Goal: Use online tool/utility: Utilize a website feature to perform a specific function

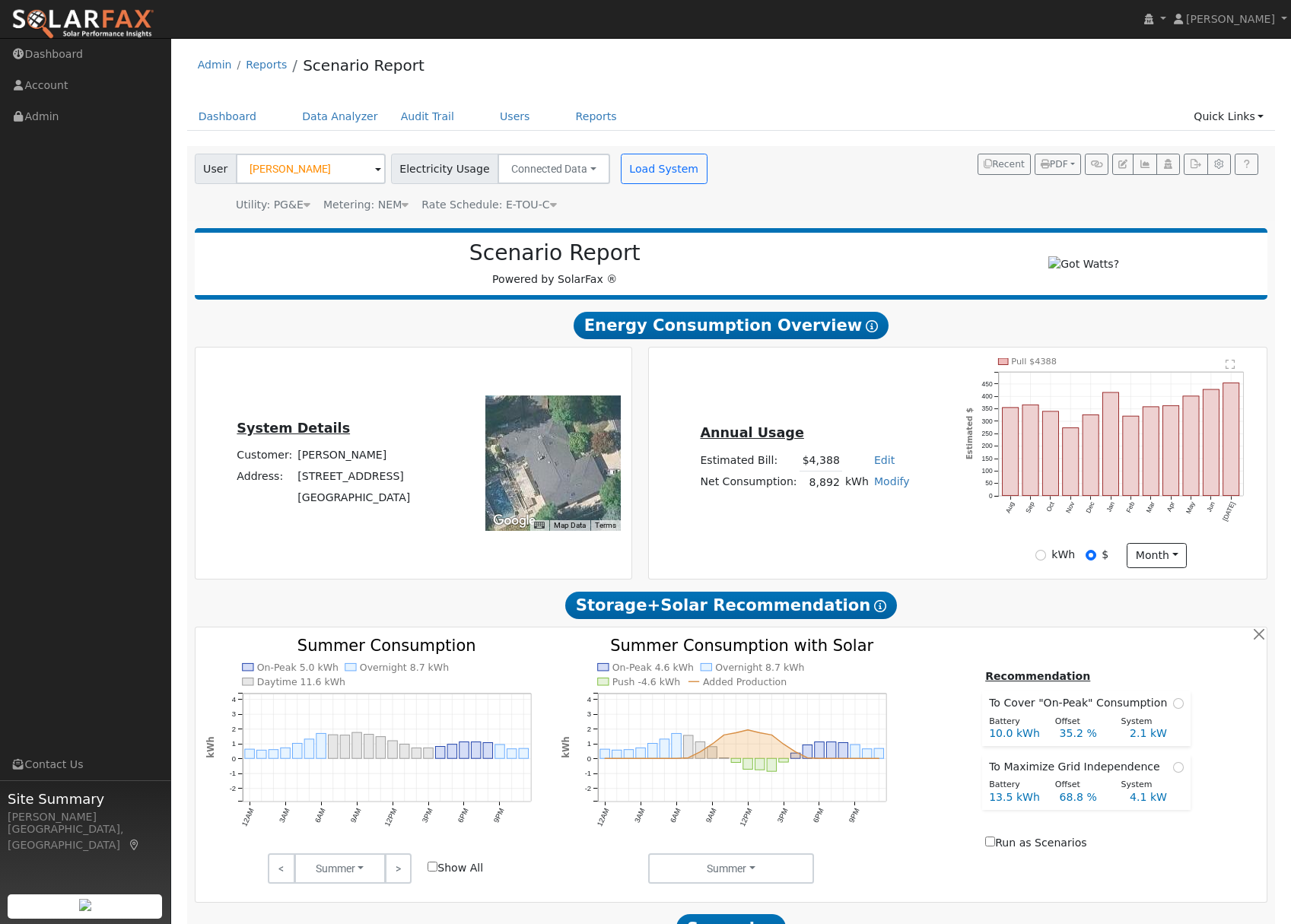
scroll to position [453, 0]
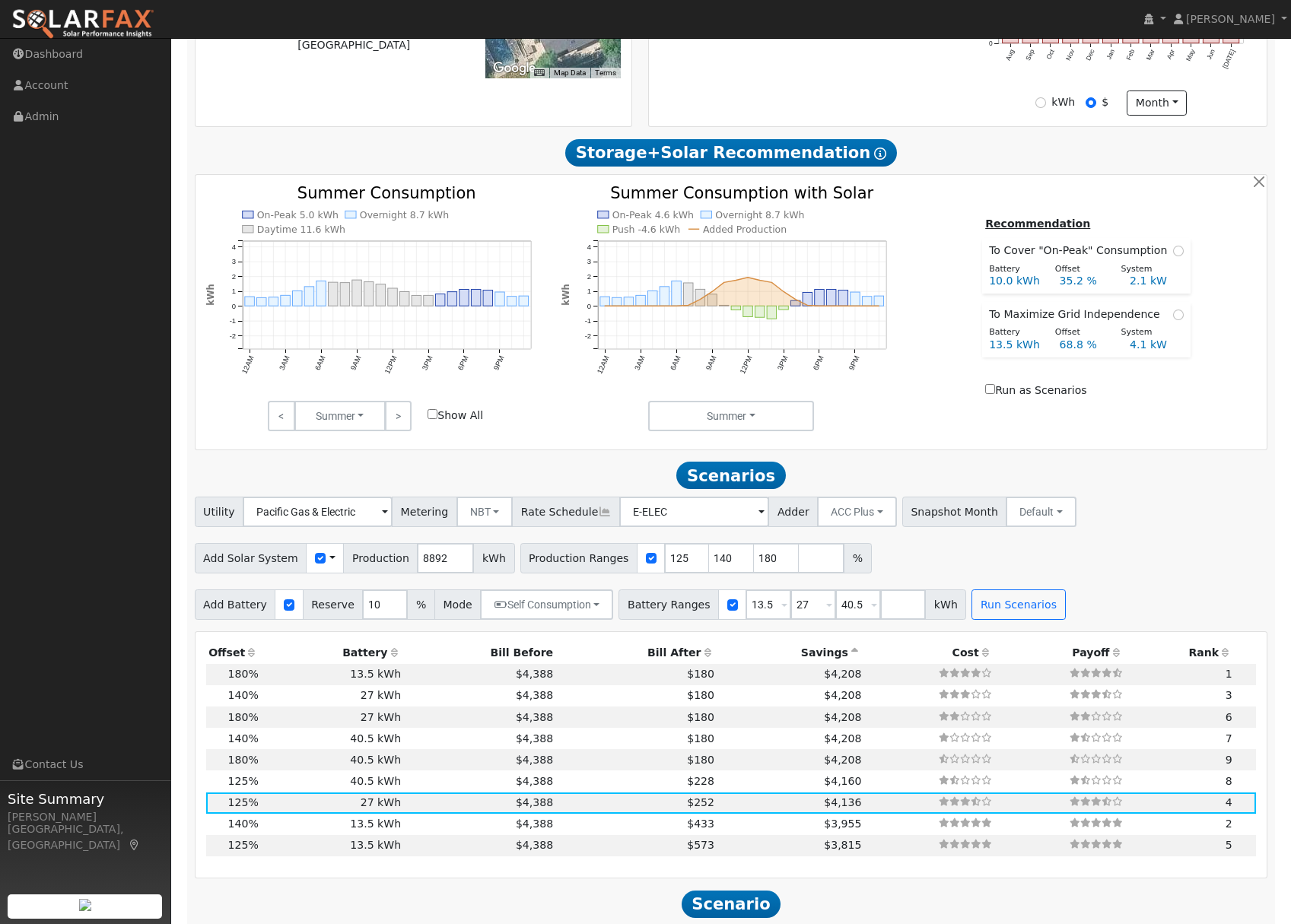
click at [251, 657] on icon at bounding box center [252, 652] width 14 height 11
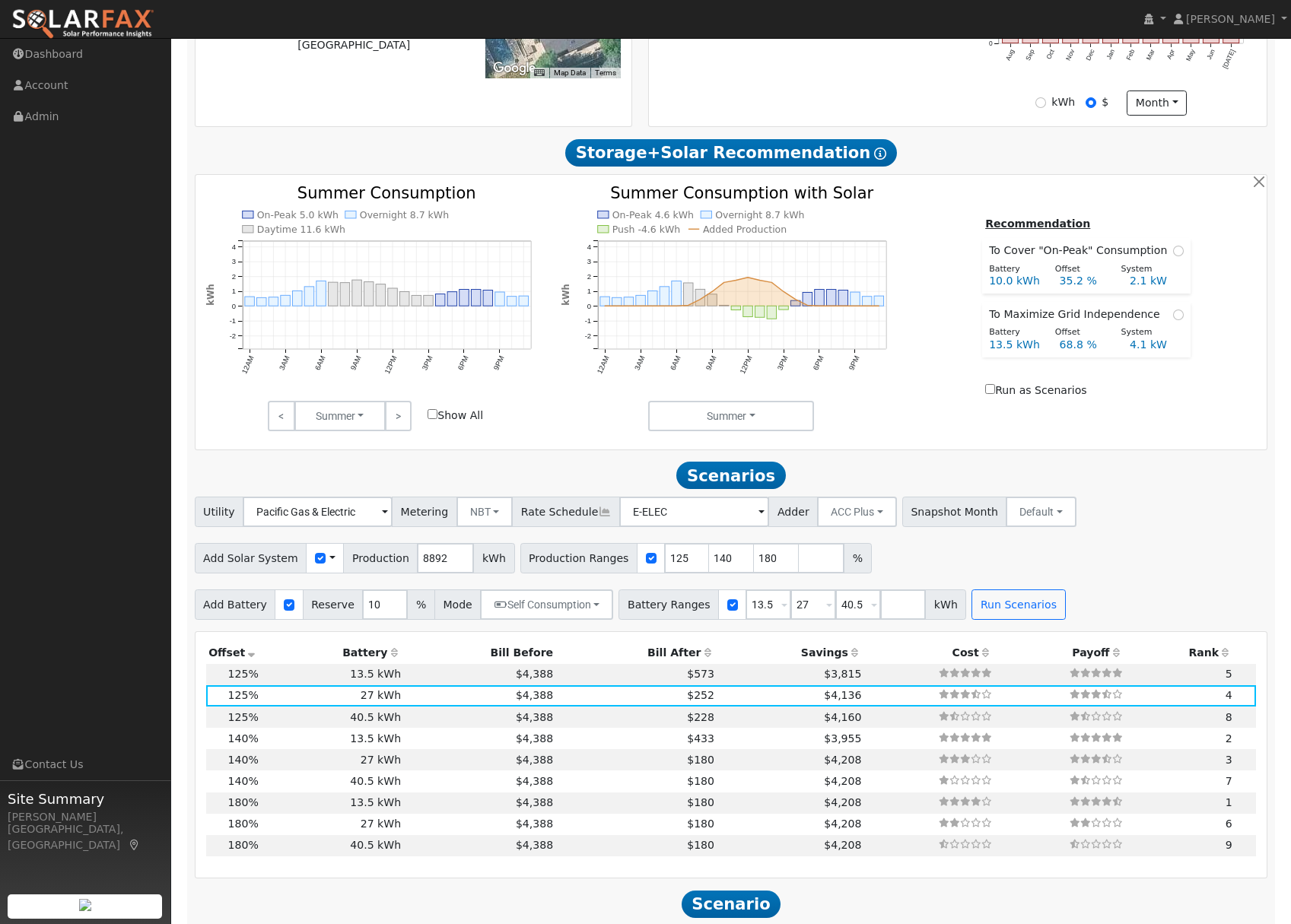
click at [251, 657] on icon at bounding box center [252, 652] width 14 height 11
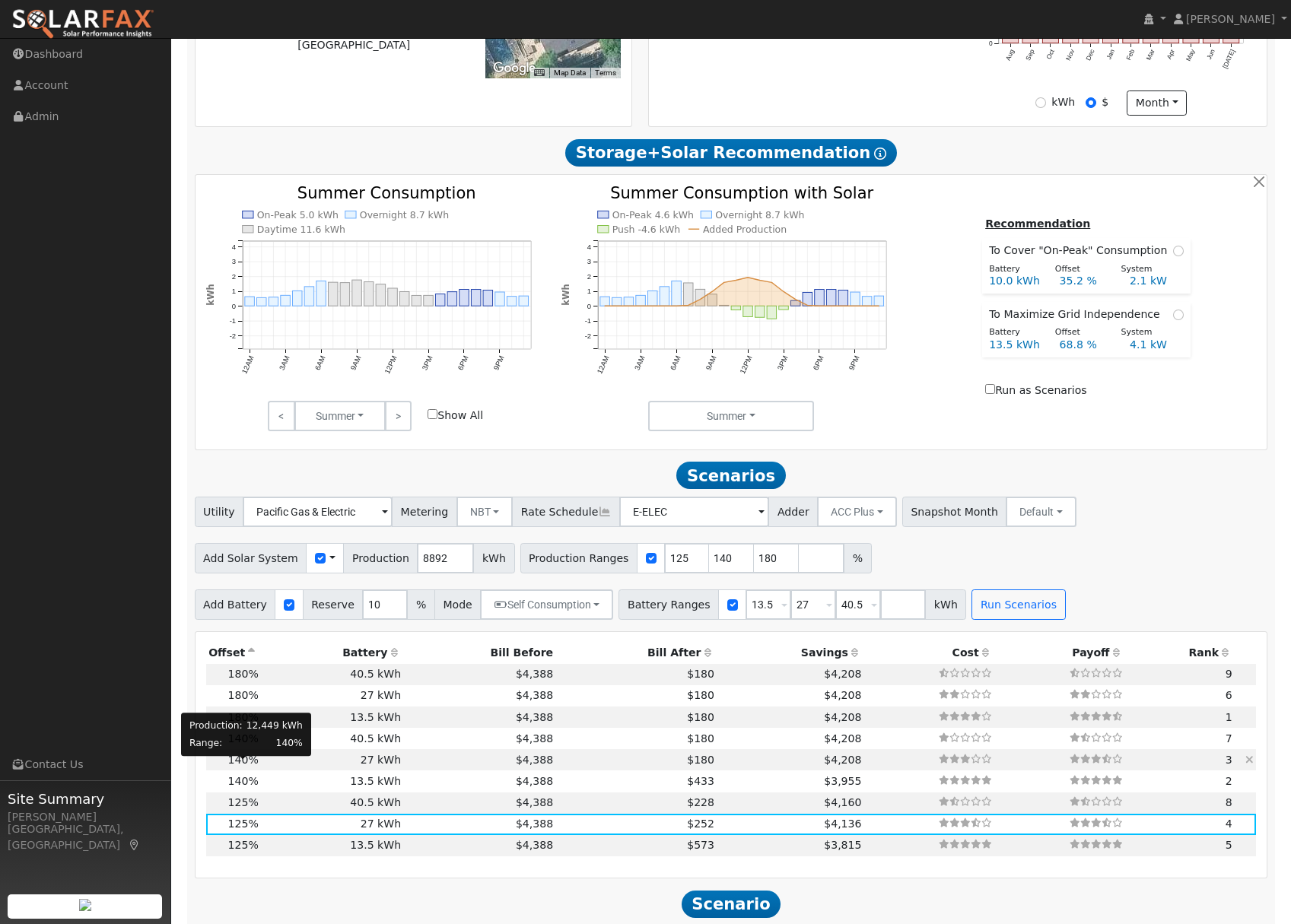
click at [251, 764] on span "140%" at bounding box center [243, 760] width 30 height 13
type input "$25,728"
type input "$15,899"
type input "8.3"
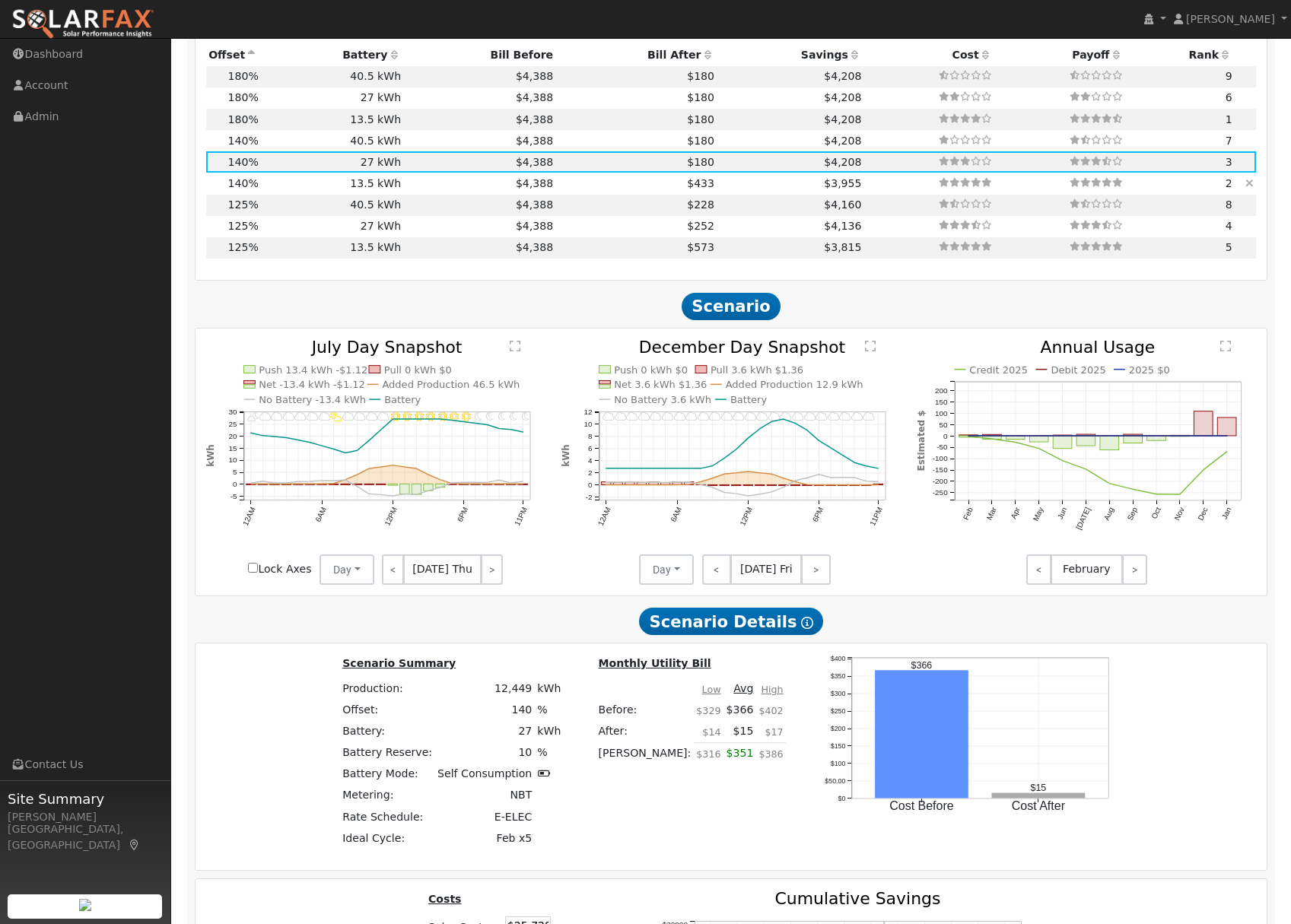
scroll to position [1057, 0]
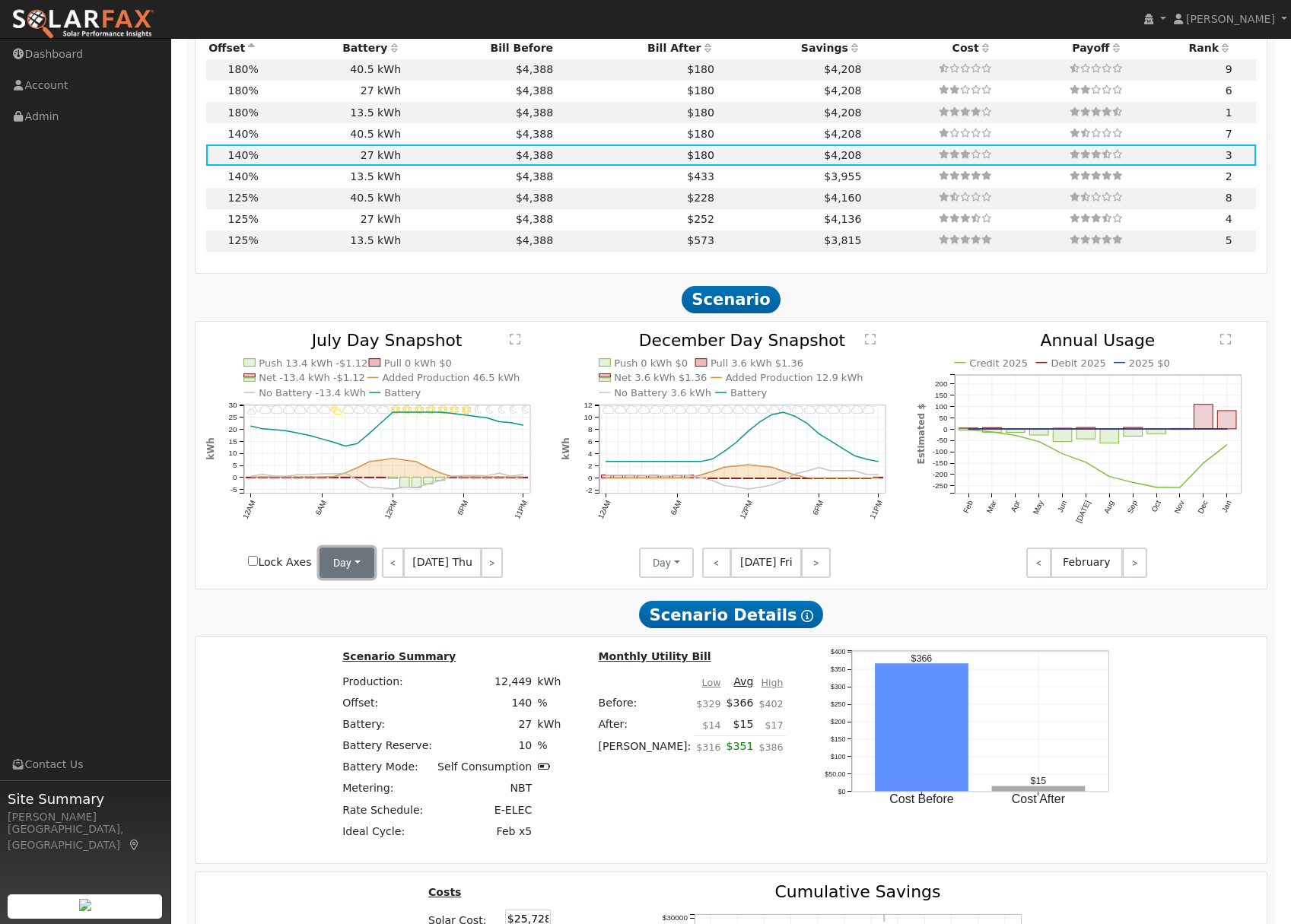
click at [344, 572] on button "Day" at bounding box center [347, 563] width 54 height 30
click at [367, 626] on link "Month Average" at bounding box center [373, 618] width 106 height 21
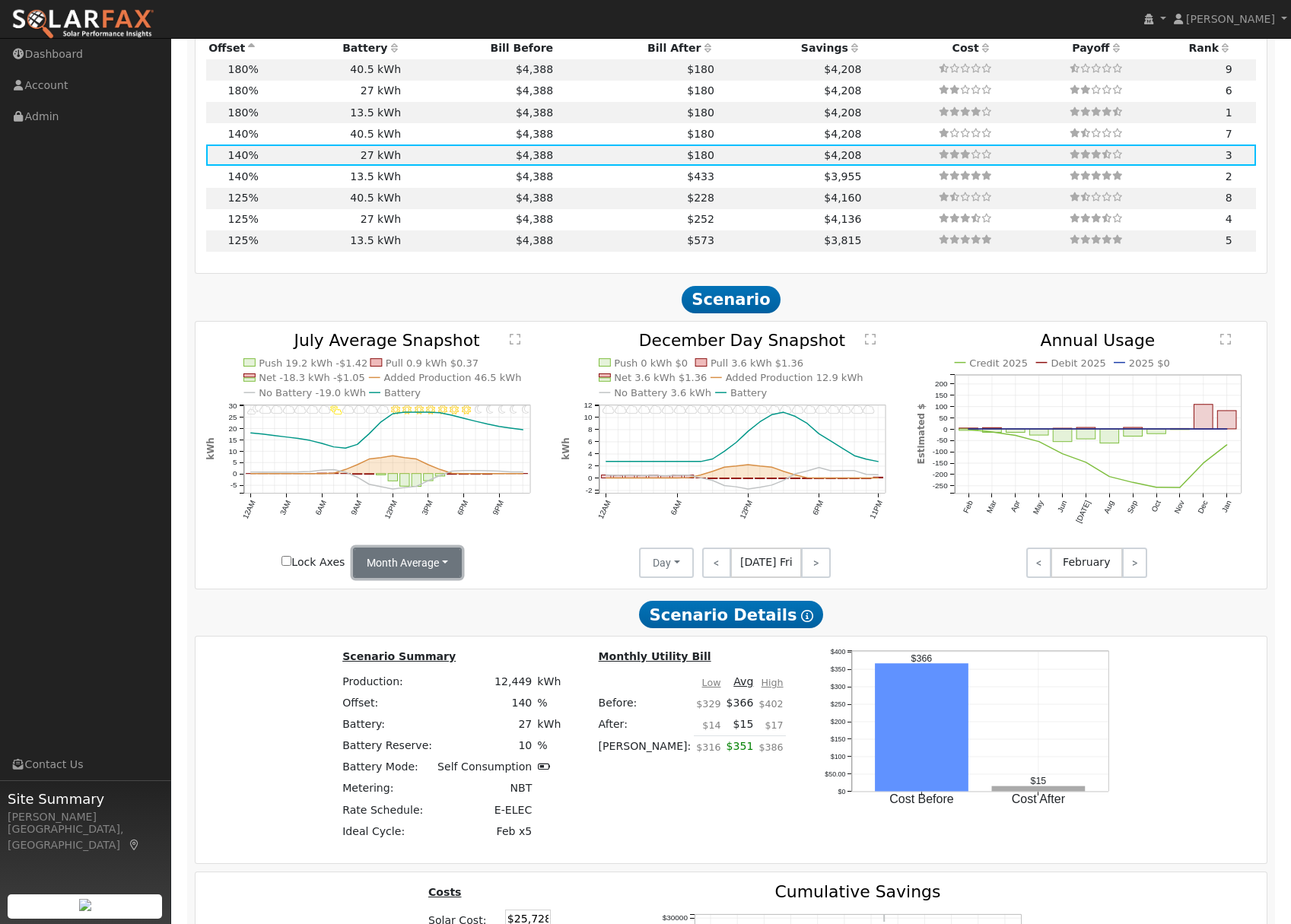
click at [406, 574] on button "Month Average" at bounding box center [407, 563] width 109 height 30
click at [417, 599] on link "Day" at bounding box center [406, 597] width 106 height 21
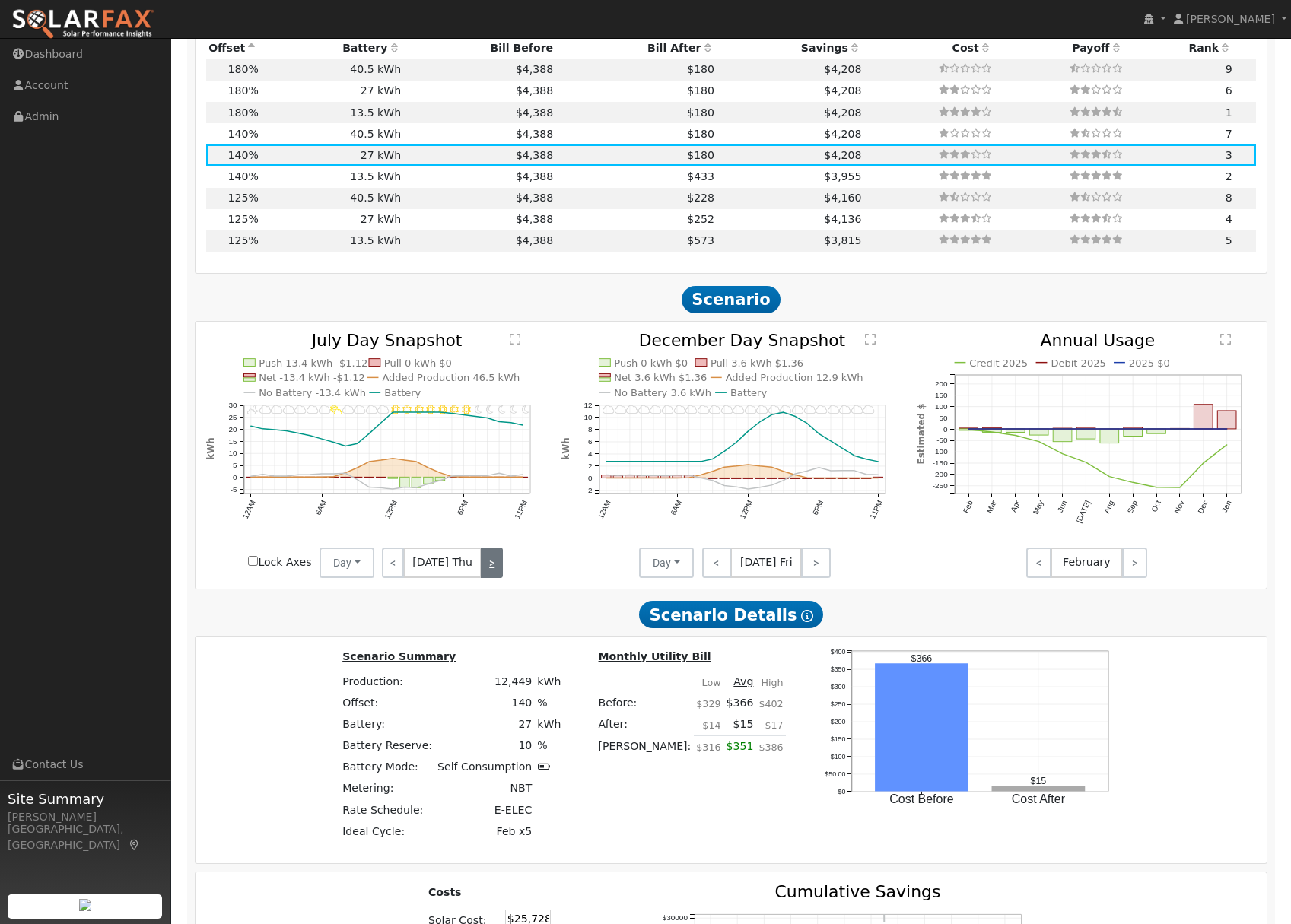
click at [486, 578] on link ">" at bounding box center [492, 563] width 22 height 30
click at [486, 578] on link ">" at bounding box center [491, 563] width 22 height 30
click at [486, 578] on link ">" at bounding box center [492, 563] width 20 height 30
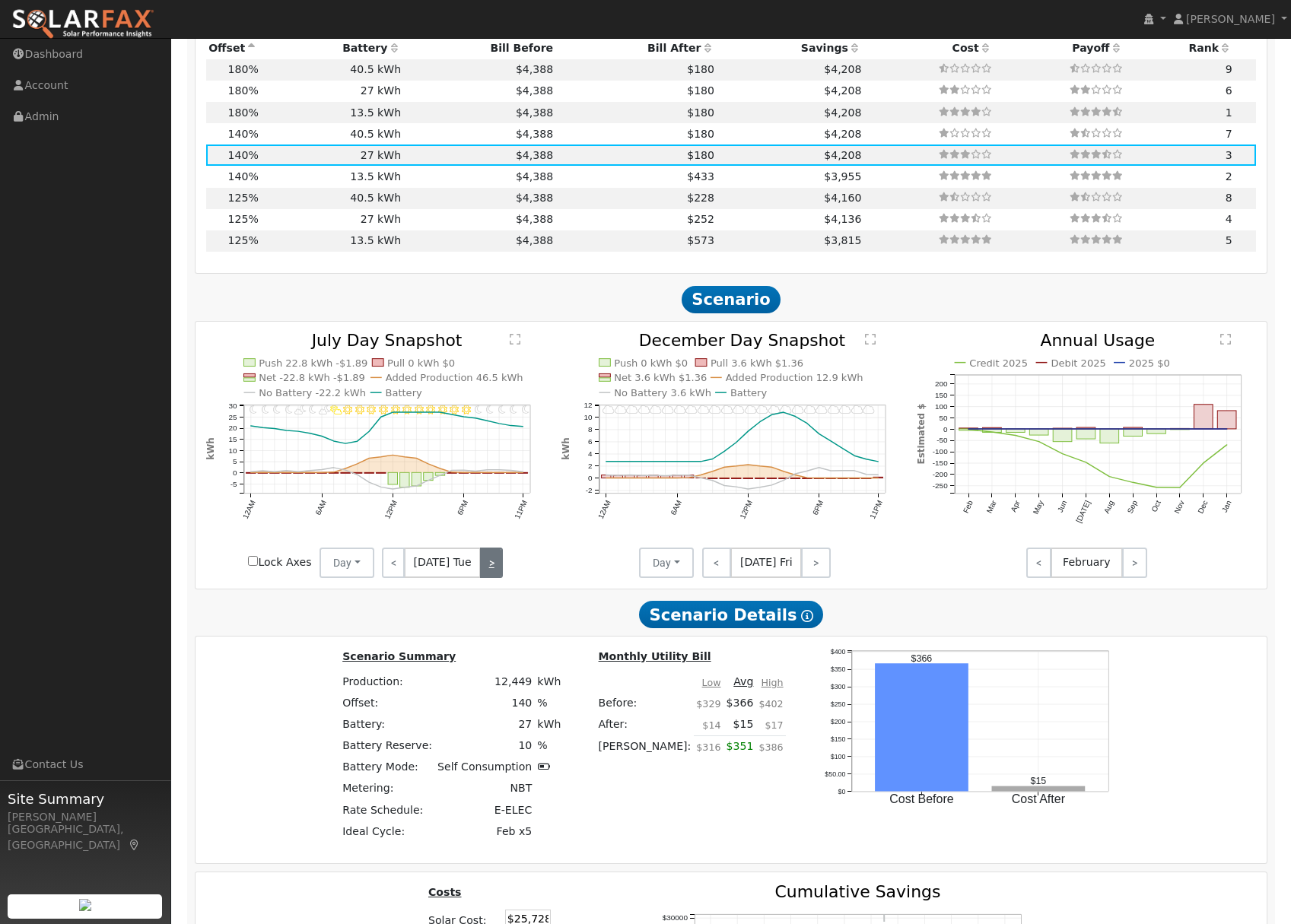
click at [486, 578] on link ">" at bounding box center [491, 563] width 22 height 30
click at [486, 578] on div "< [DATE] Thu >" at bounding box center [442, 563] width 137 height 30
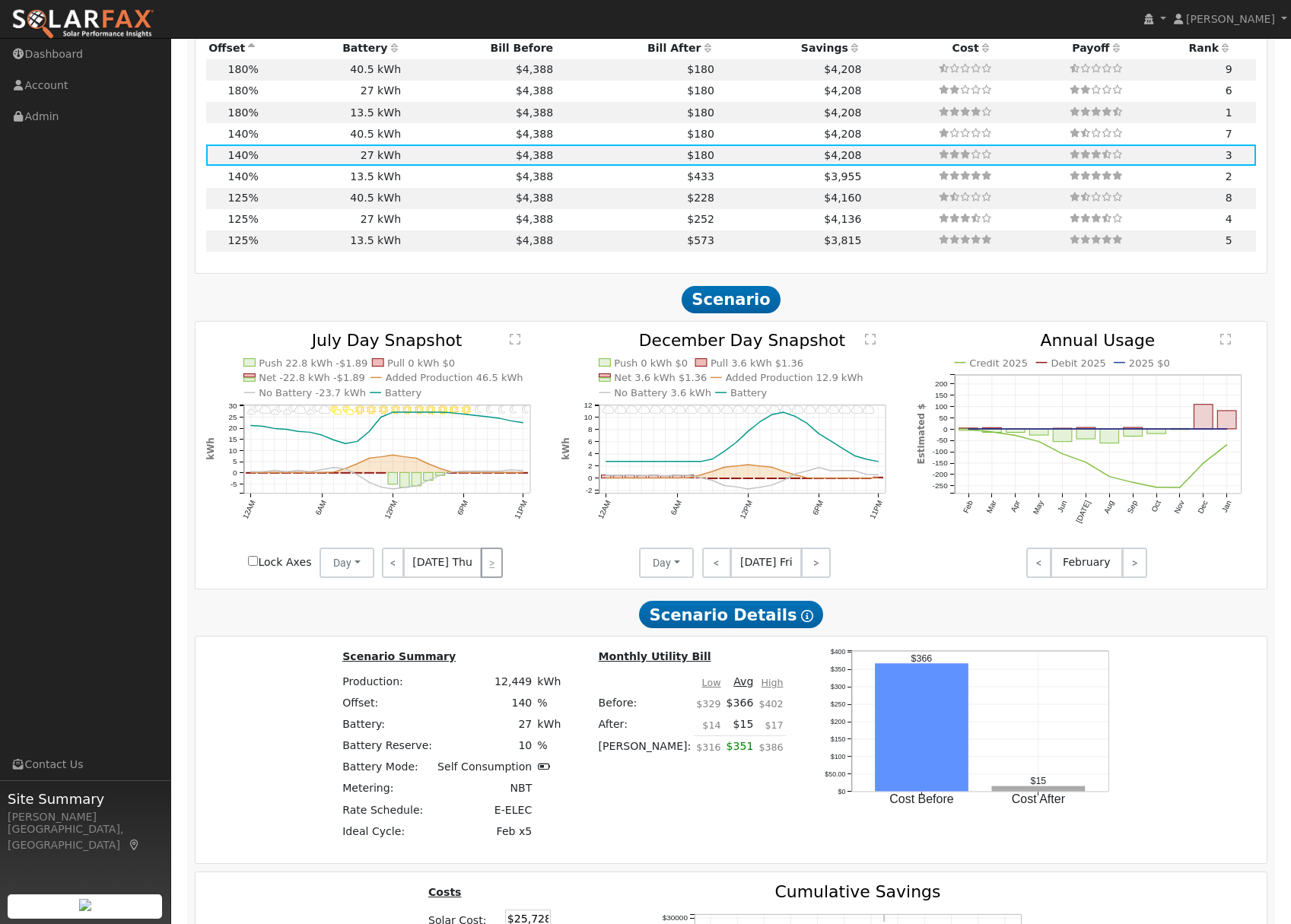
click at [486, 578] on div "< [DATE] Thu >" at bounding box center [442, 563] width 137 height 30
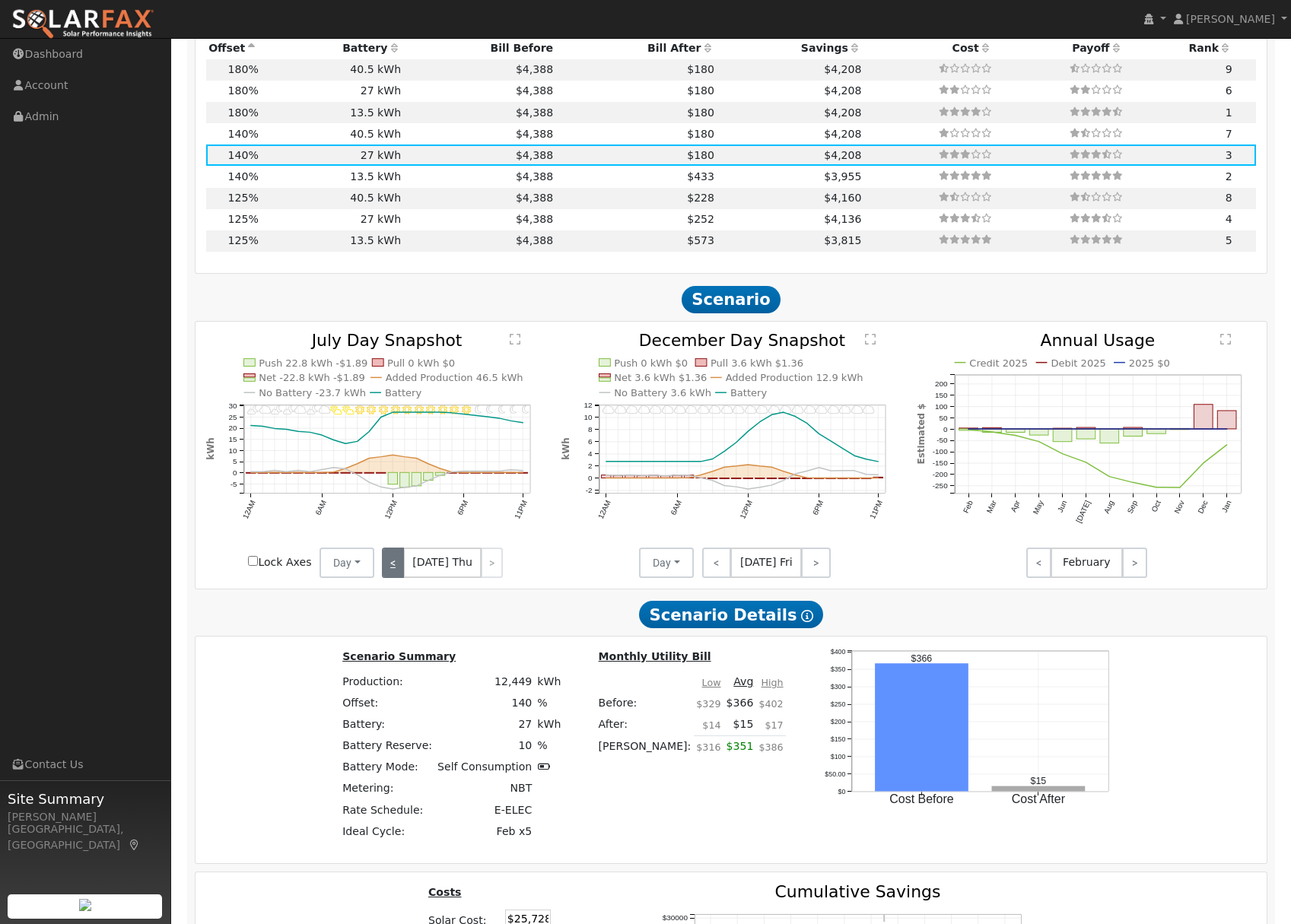
click at [391, 571] on link "<" at bounding box center [392, 563] width 22 height 30
click at [391, 572] on link "<" at bounding box center [391, 563] width 20 height 30
click at [391, 572] on link "<" at bounding box center [392, 563] width 21 height 30
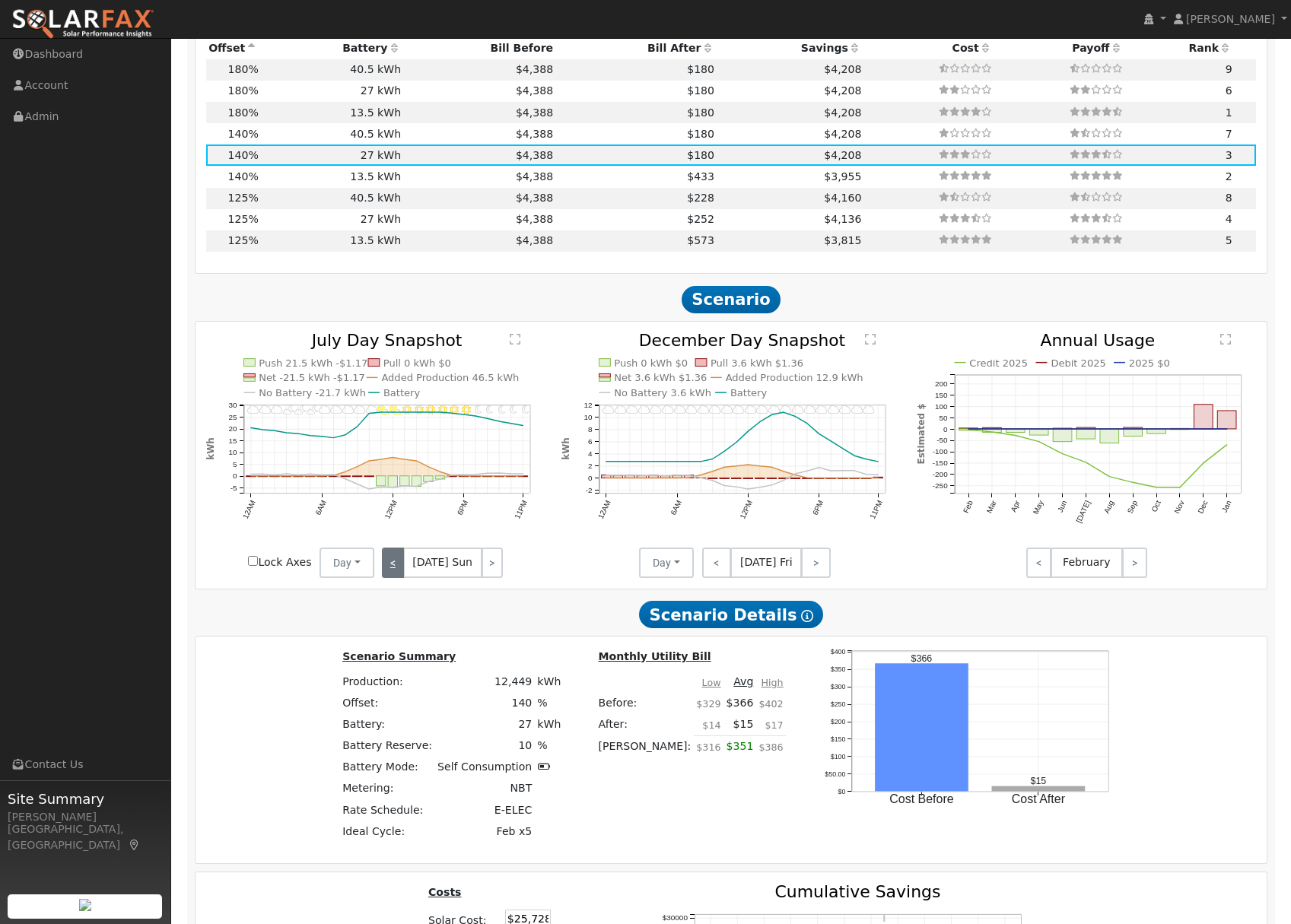
click at [391, 572] on link "<" at bounding box center [392, 563] width 21 height 30
click at [391, 572] on link "<" at bounding box center [394, 563] width 25 height 30
click at [391, 572] on link "<" at bounding box center [391, 563] width 20 height 30
click at [391, 572] on link "<" at bounding box center [392, 563] width 22 height 30
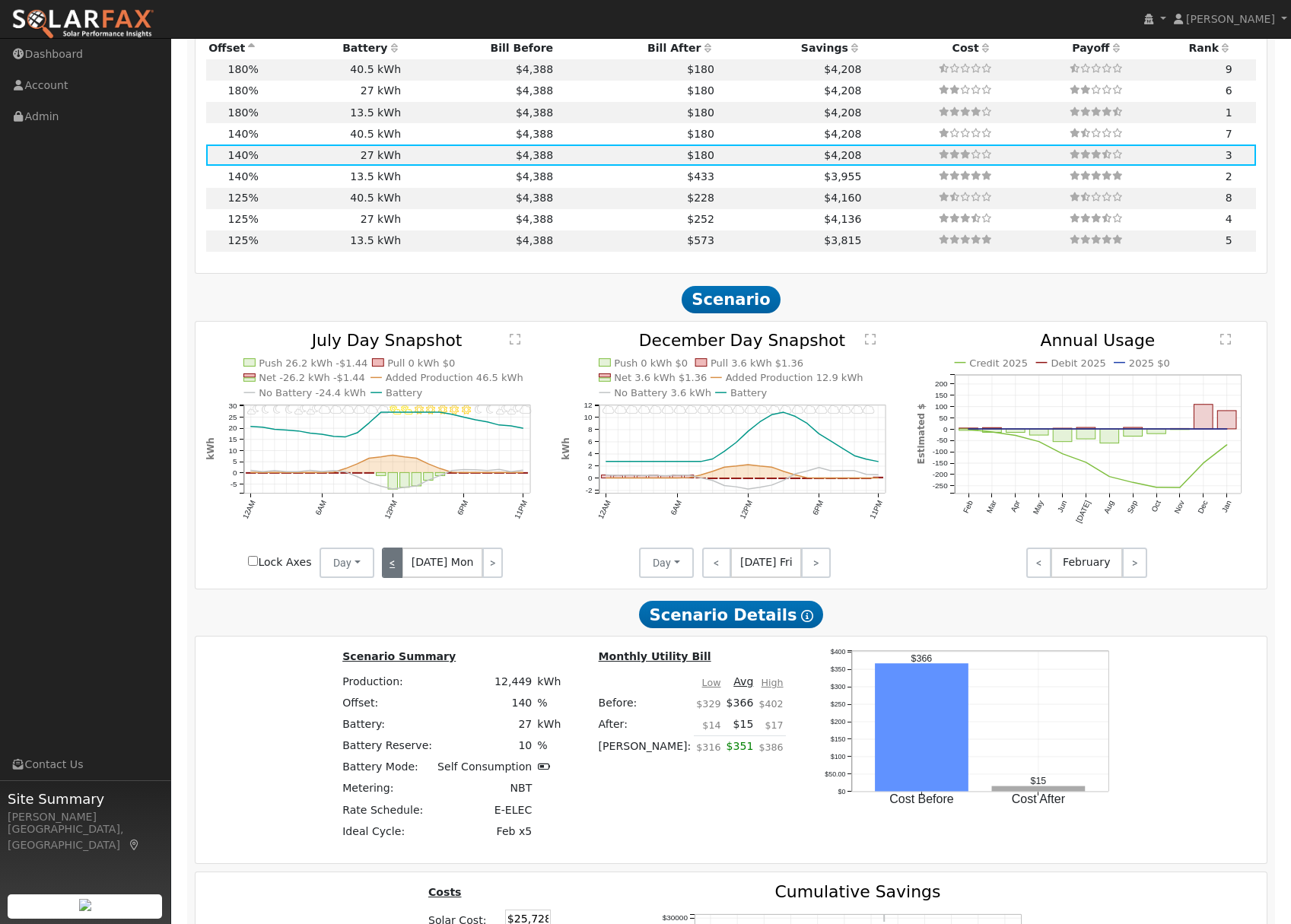
click at [391, 572] on link "<" at bounding box center [391, 563] width 20 height 30
click at [391, 572] on link "<" at bounding box center [392, 563] width 22 height 30
click at [391, 572] on link "<" at bounding box center [394, 563] width 25 height 30
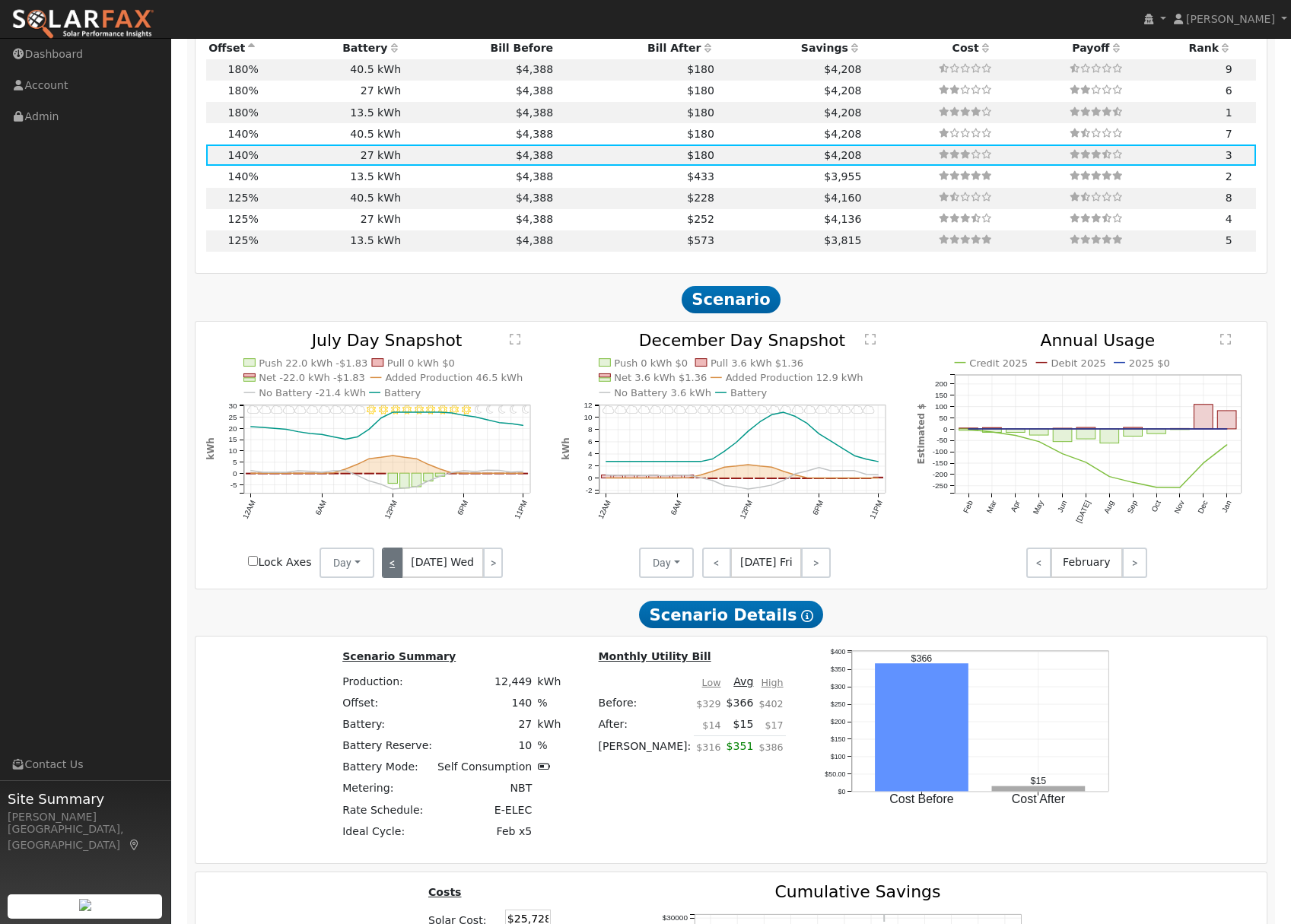
click at [391, 572] on link "<" at bounding box center [391, 563] width 20 height 30
click at [391, 572] on link "<" at bounding box center [392, 563] width 22 height 30
click at [391, 572] on link "<" at bounding box center [392, 563] width 21 height 30
click at [391, 572] on link "<" at bounding box center [392, 563] width 22 height 30
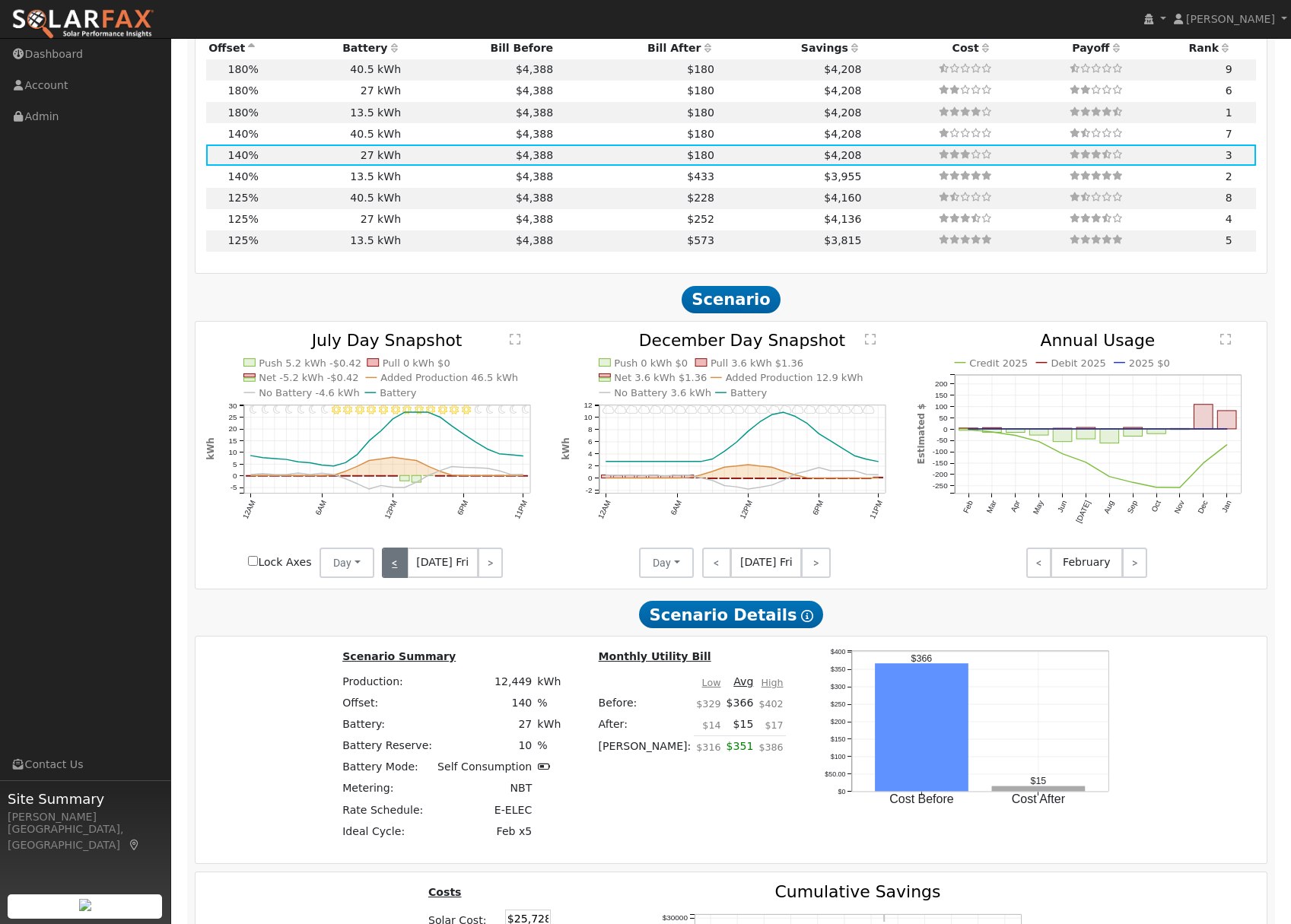
click at [391, 572] on link "<" at bounding box center [394, 563] width 25 height 30
click at [391, 572] on link "<" at bounding box center [392, 563] width 22 height 30
click at [391, 572] on link "<" at bounding box center [391, 563] width 20 height 30
click at [391, 572] on link "<" at bounding box center [392, 563] width 22 height 30
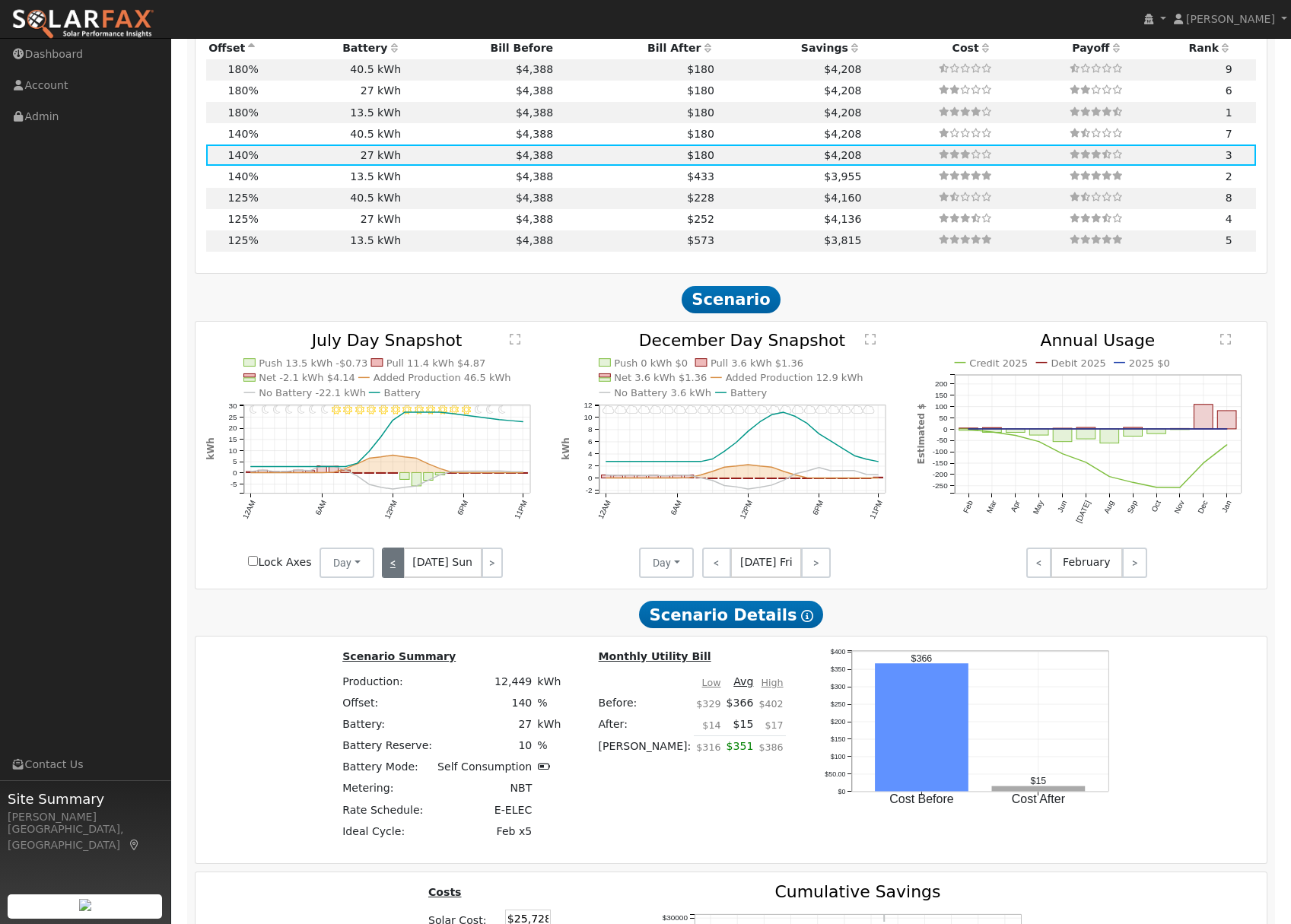
click at [391, 572] on link "<" at bounding box center [392, 563] width 21 height 30
click at [489, 566] on link ">" at bounding box center [491, 563] width 22 height 30
click at [489, 566] on link ">" at bounding box center [493, 563] width 21 height 30
click at [719, 566] on link "<" at bounding box center [717, 563] width 30 height 30
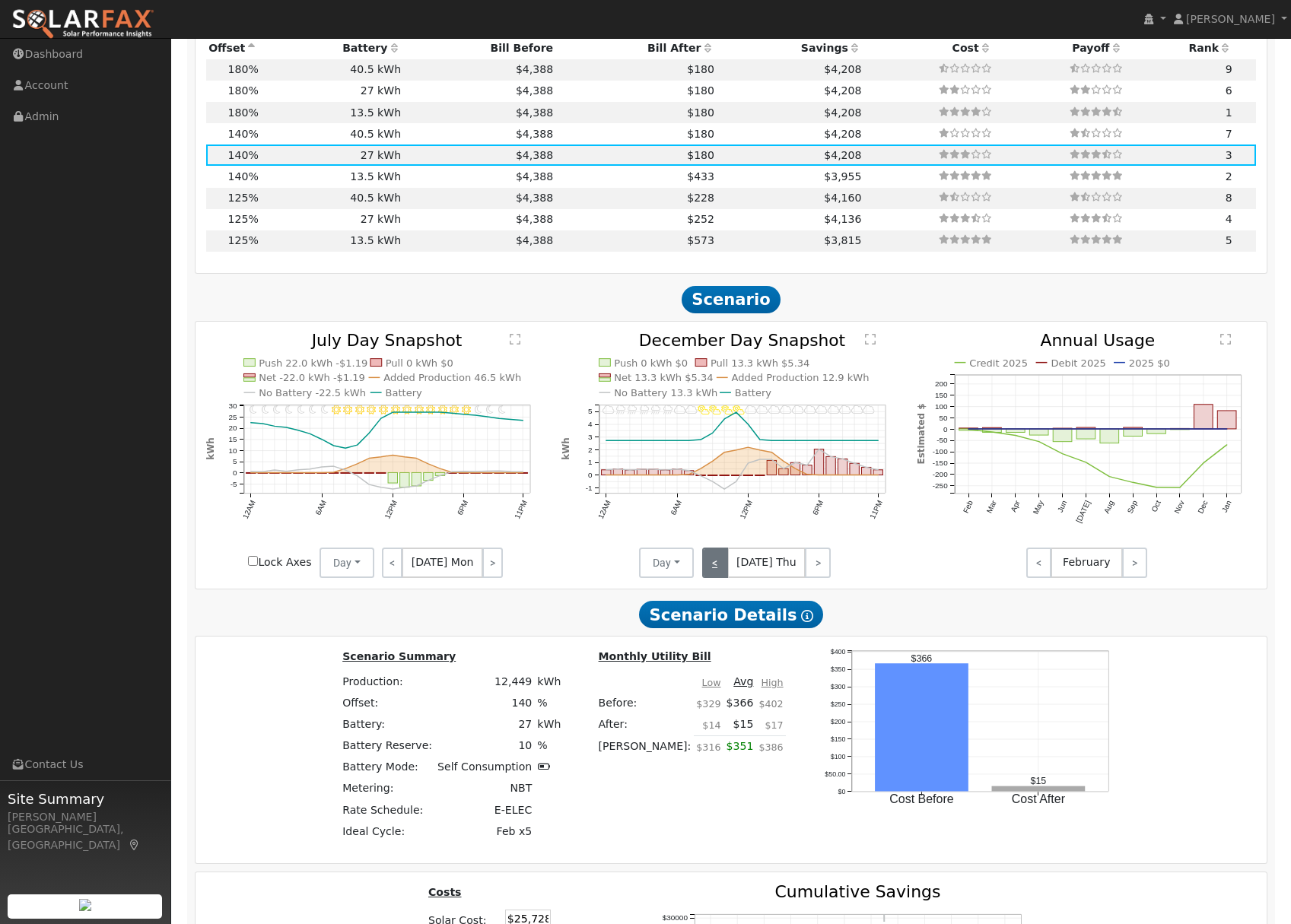
click at [719, 566] on link "<" at bounding box center [715, 563] width 26 height 30
click at [719, 566] on link "<" at bounding box center [714, 563] width 24 height 30
click at [713, 573] on link "<" at bounding box center [715, 563] width 26 height 30
click at [713, 573] on link "<" at bounding box center [714, 563] width 24 height 30
click at [713, 573] on link "<" at bounding box center [715, 563] width 26 height 30
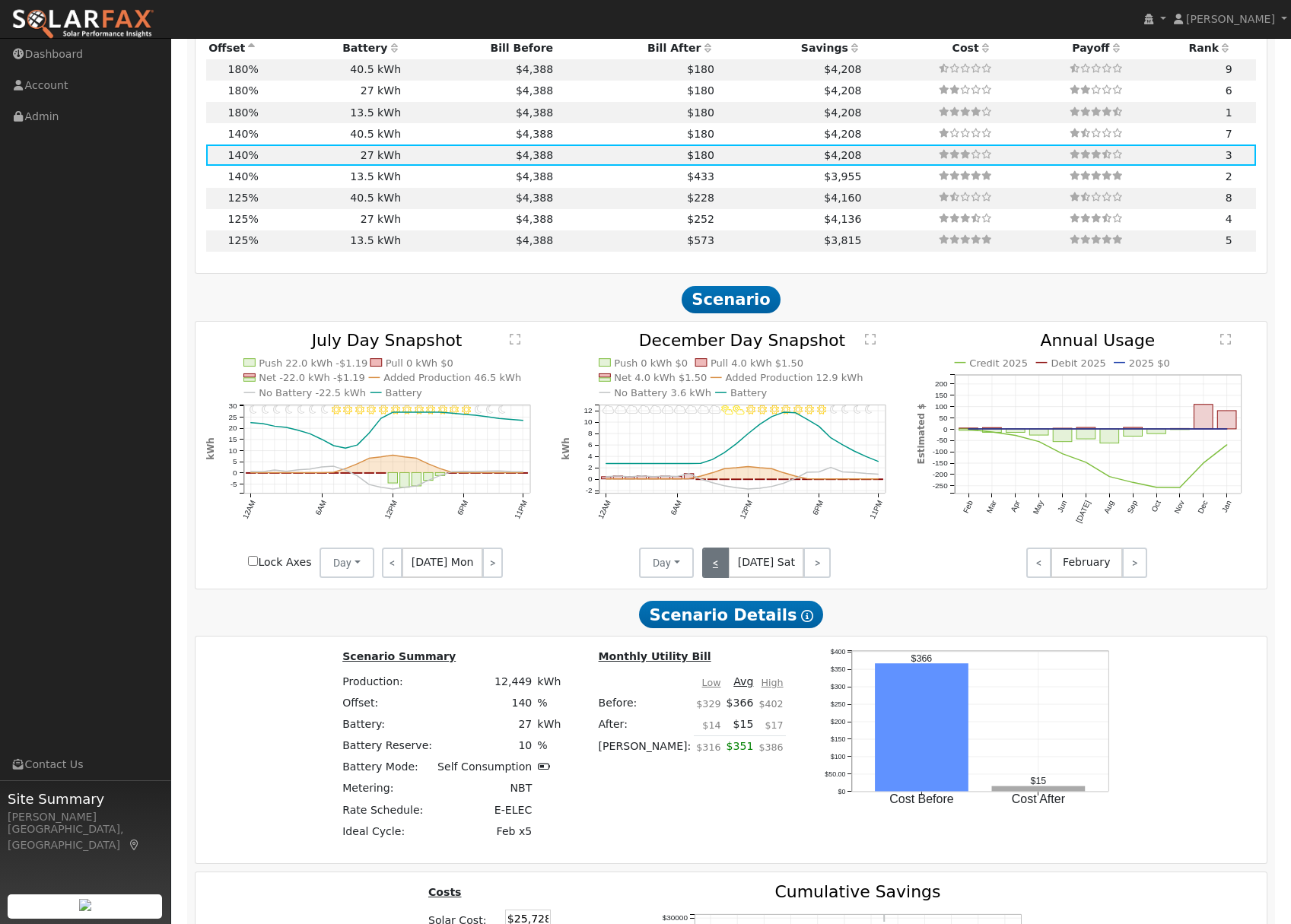
click at [713, 573] on link "<" at bounding box center [716, 563] width 27 height 30
click at [713, 573] on link "<" at bounding box center [717, 563] width 30 height 30
click at [713, 573] on link "<" at bounding box center [715, 563] width 26 height 30
click at [713, 573] on link "<" at bounding box center [714, 563] width 24 height 30
click at [713, 573] on link "<" at bounding box center [715, 563] width 26 height 30
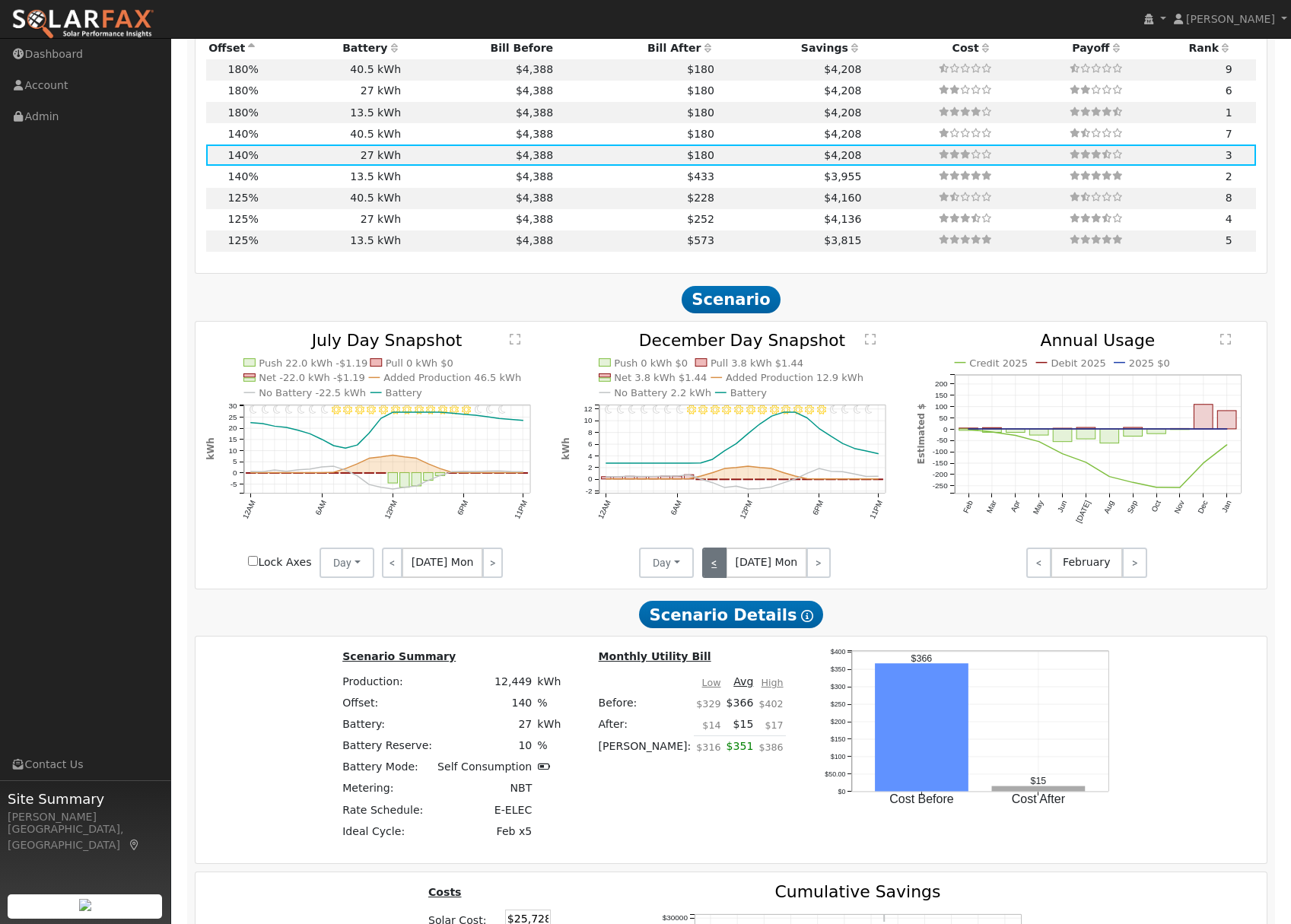
click at [713, 573] on link "<" at bounding box center [714, 563] width 24 height 30
click at [713, 573] on div "< [DATE] Sun >" at bounding box center [762, 563] width 137 height 30
click at [815, 572] on link ">" at bounding box center [817, 563] width 26 height 30
click at [815, 572] on link ">" at bounding box center [818, 563] width 24 height 30
click at [815, 572] on link ">" at bounding box center [817, 563] width 26 height 30
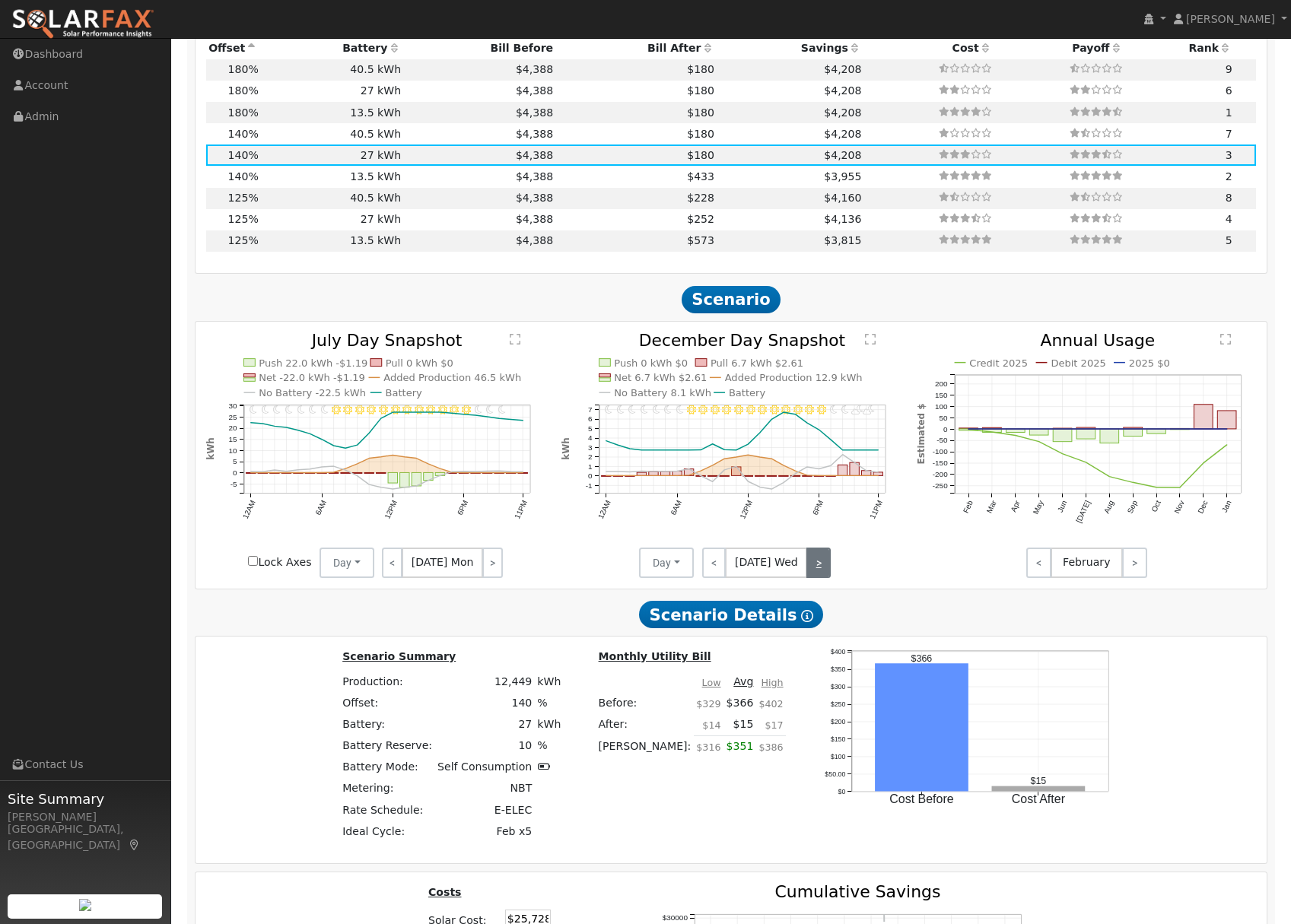
click at [815, 572] on link ">" at bounding box center [818, 563] width 24 height 30
click at [815, 572] on link ">" at bounding box center [817, 563] width 26 height 30
click at [815, 572] on link ">" at bounding box center [815, 563] width 30 height 30
click at [815, 572] on link ">" at bounding box center [817, 563] width 27 height 30
click at [815, 572] on link ">" at bounding box center [817, 563] width 26 height 30
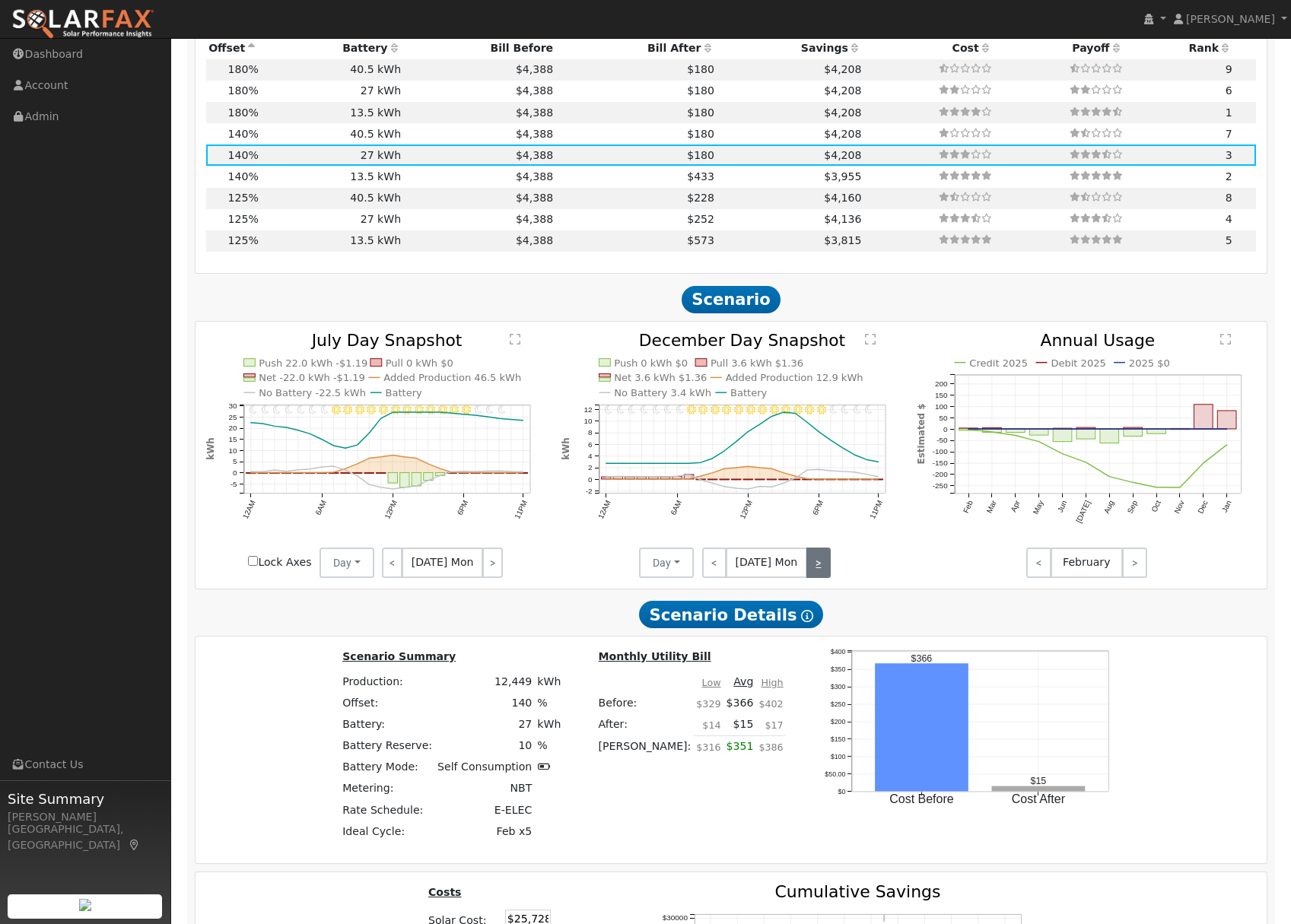
click at [815, 572] on link ">" at bounding box center [818, 563] width 24 height 30
click at [815, 572] on link ">" at bounding box center [817, 563] width 26 height 30
click at [815, 572] on link ">" at bounding box center [818, 563] width 24 height 30
click at [815, 572] on link ">" at bounding box center [817, 563] width 26 height 30
click at [815, 572] on link ">" at bounding box center [815, 563] width 30 height 30
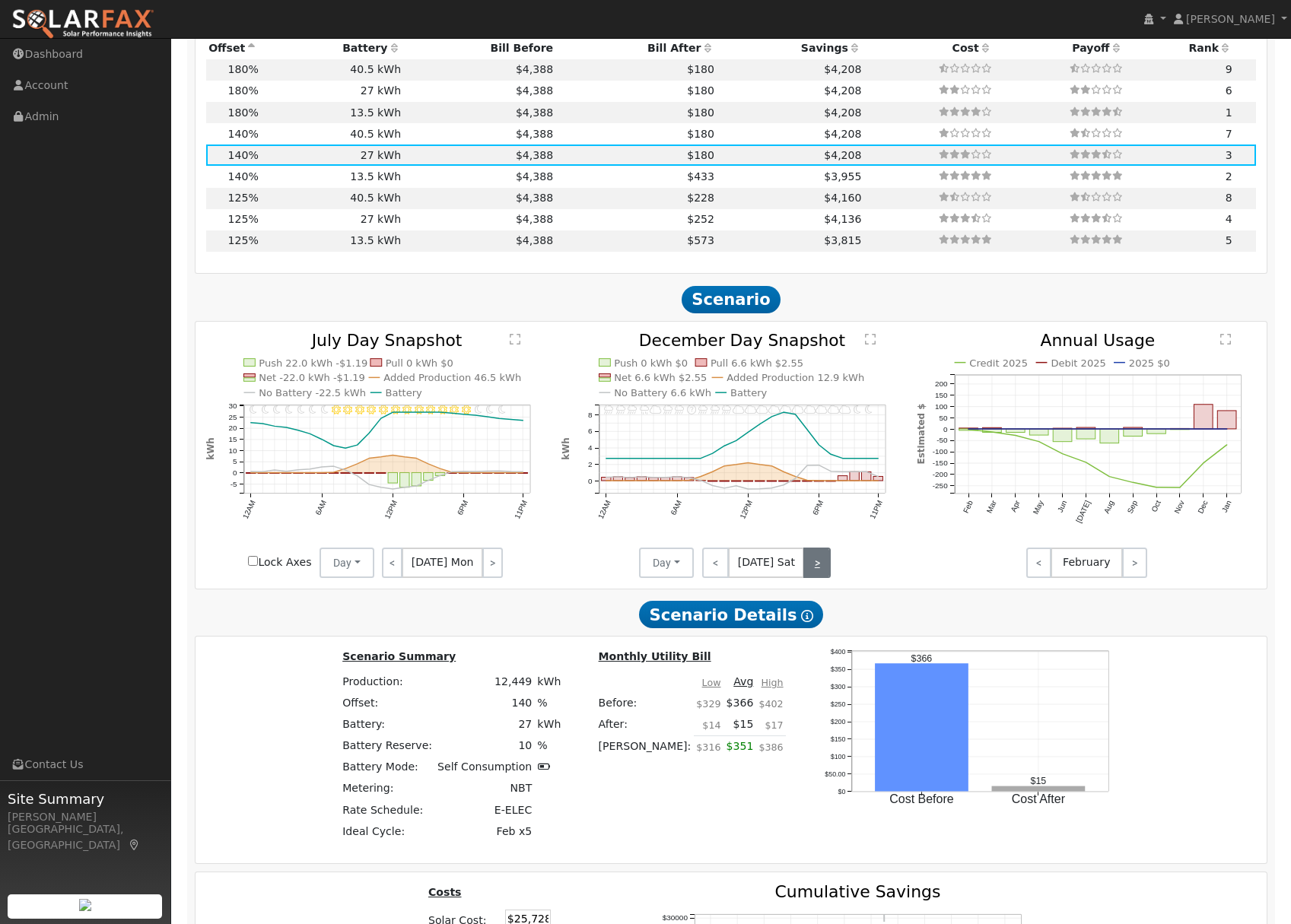
click at [815, 572] on link ">" at bounding box center [817, 563] width 27 height 30
click at [815, 572] on link ">" at bounding box center [817, 563] width 26 height 30
click at [815, 572] on link ">" at bounding box center [818, 563] width 24 height 30
click at [815, 572] on link ">" at bounding box center [817, 563] width 26 height 30
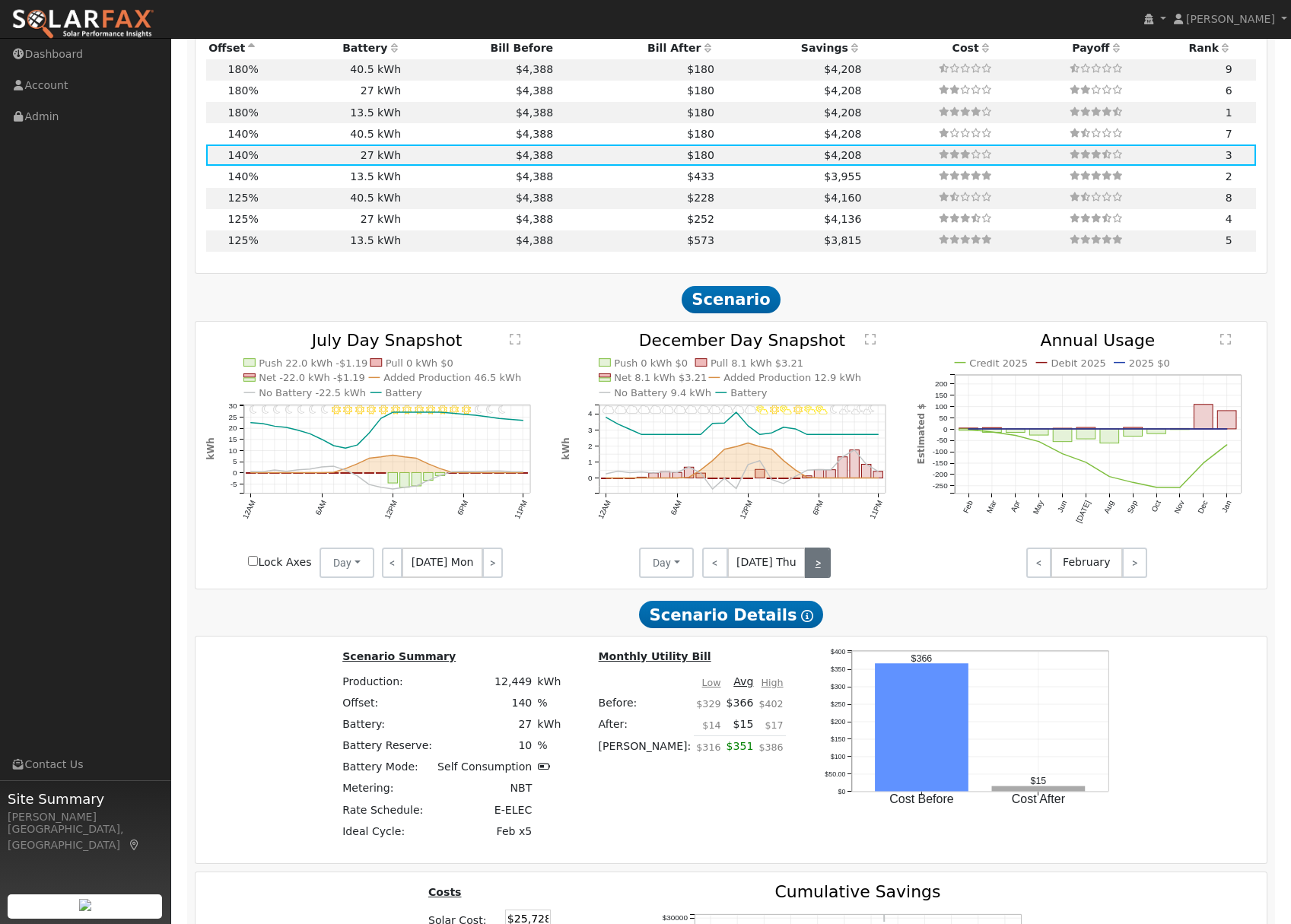
click at [815, 572] on link ">" at bounding box center [817, 563] width 26 height 30
click at [815, 572] on link ">" at bounding box center [815, 563] width 30 height 30
click at [815, 572] on link ">" at bounding box center [817, 563] width 27 height 30
click at [815, 572] on link ">" at bounding box center [817, 563] width 26 height 30
click at [815, 572] on link ">" at bounding box center [818, 563] width 24 height 30
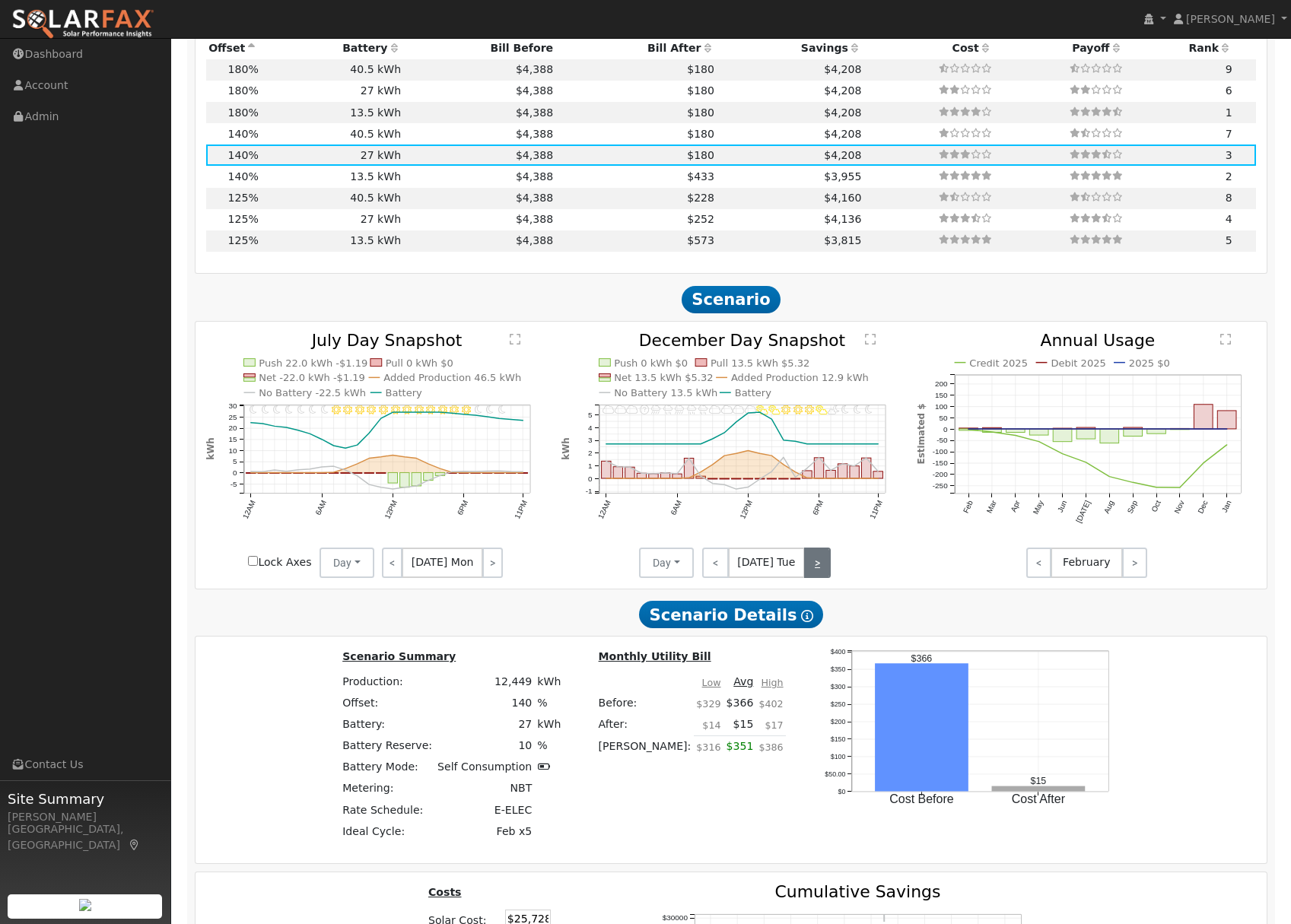
click at [815, 572] on link ">" at bounding box center [817, 563] width 26 height 30
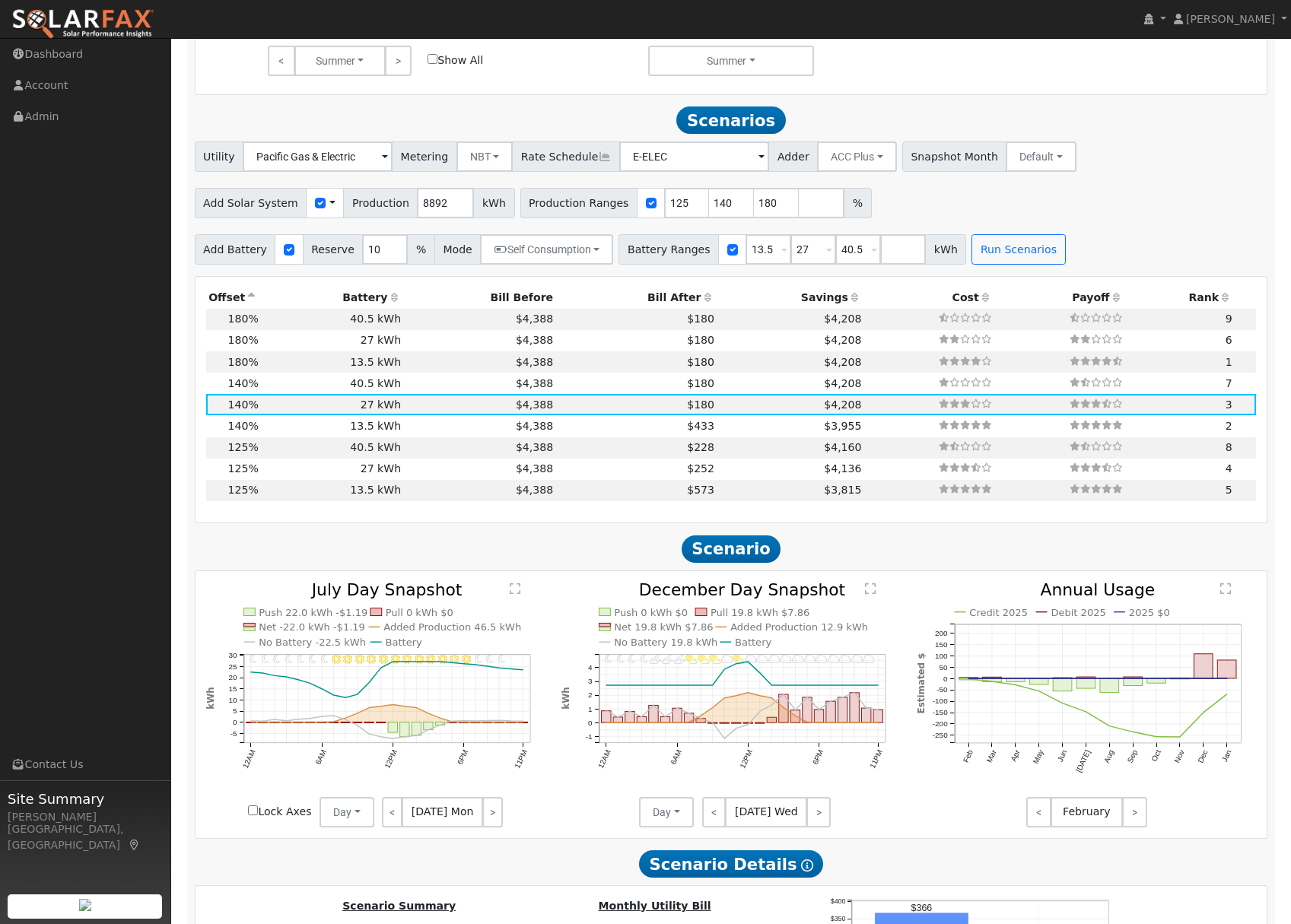
scroll to position [785, 0]
